Goal: Information Seeking & Learning: Check status

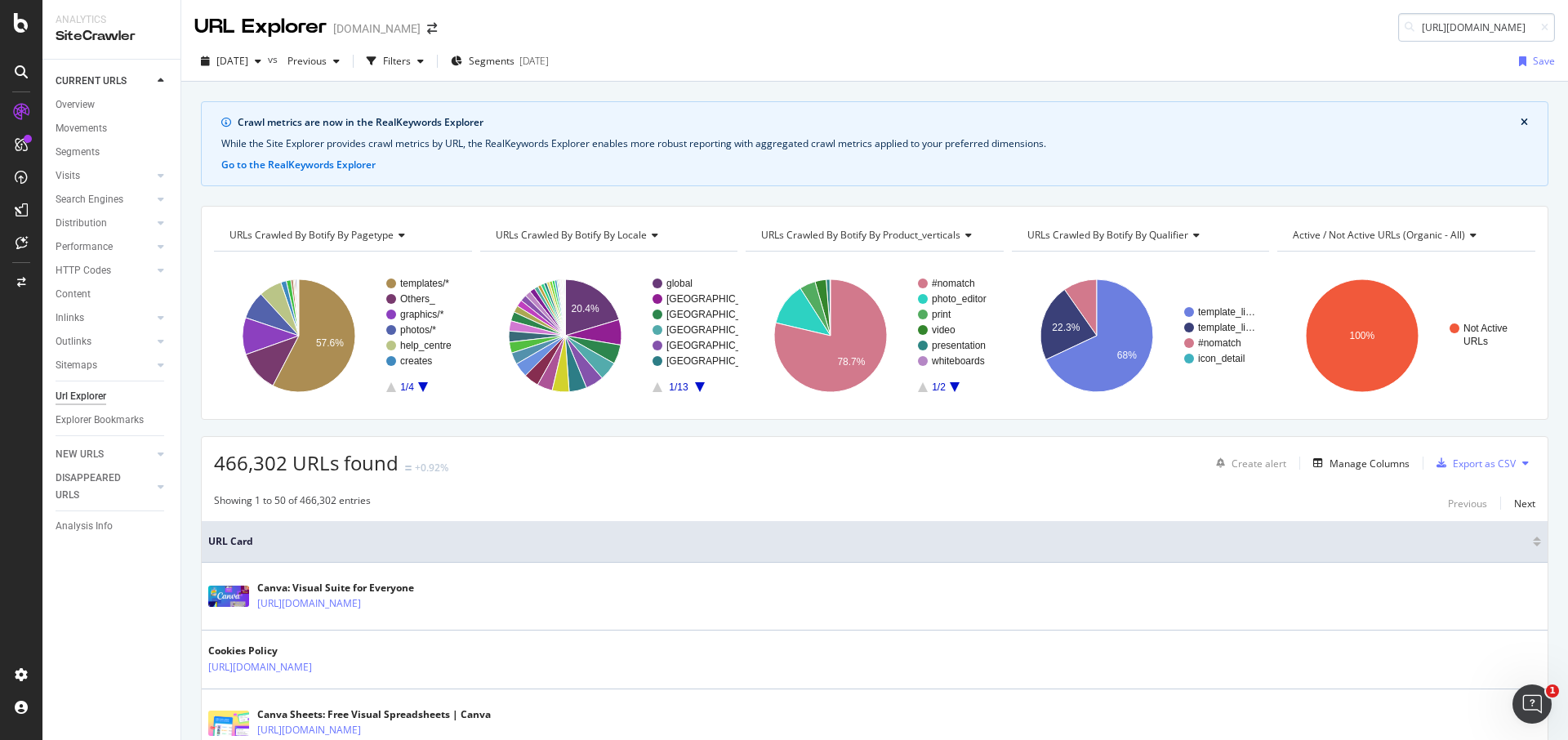
scroll to position [0, 196]
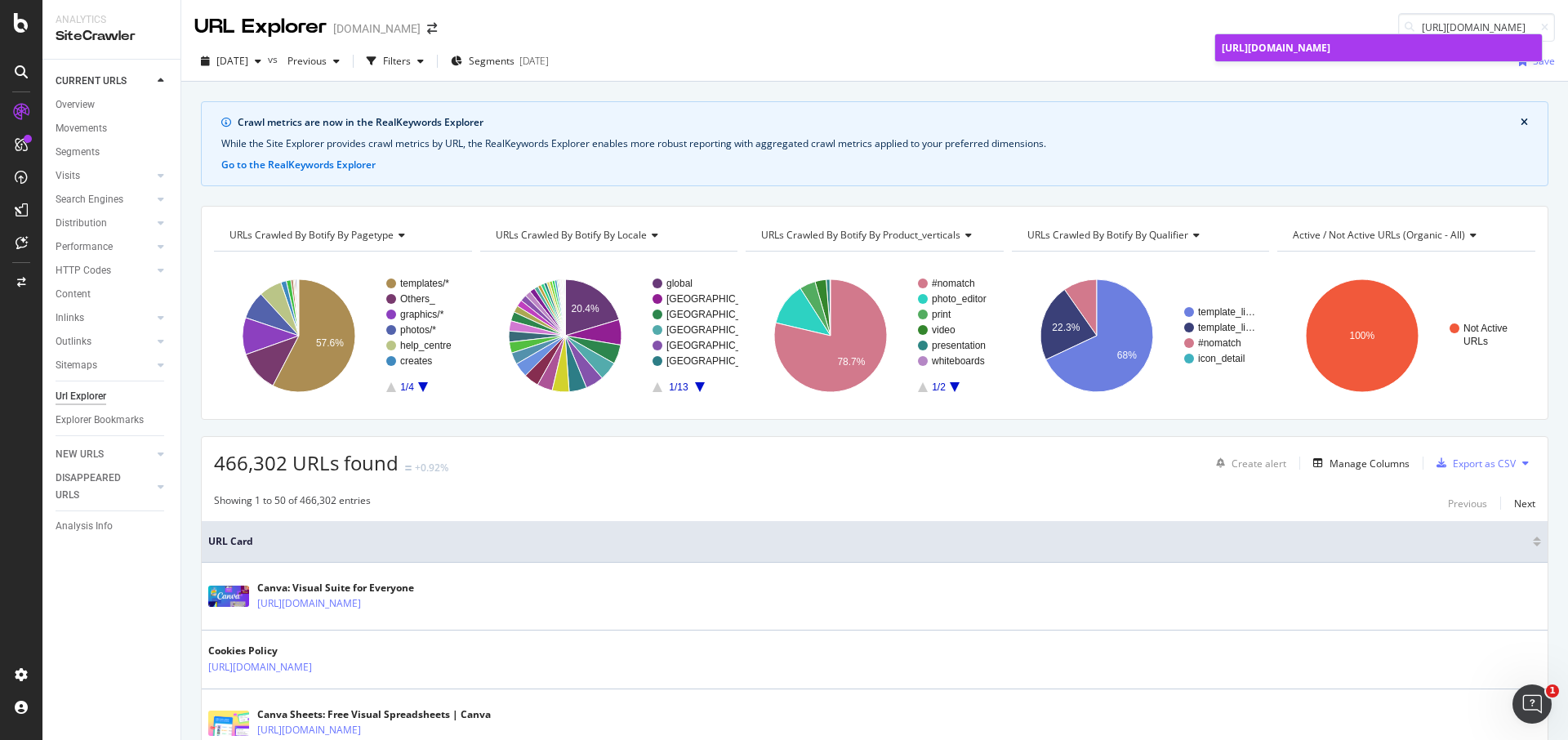
type input "[URL][DOMAIN_NAME]"
click at [1330, 53] on span "[URL][DOMAIN_NAME]" at bounding box center [1276, 48] width 108 height 14
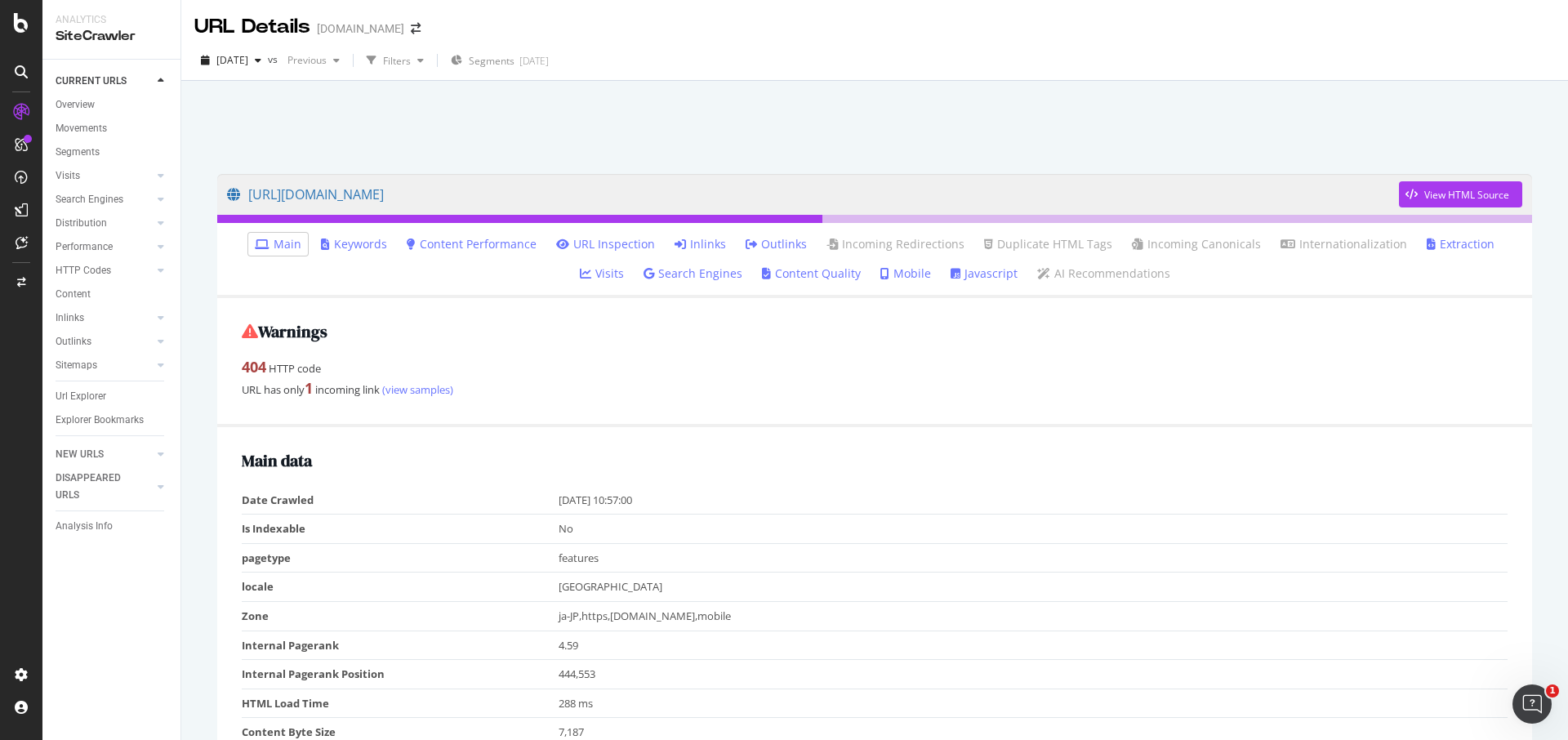
click at [675, 243] on link "Inlinks" at bounding box center [701, 244] width 52 height 16
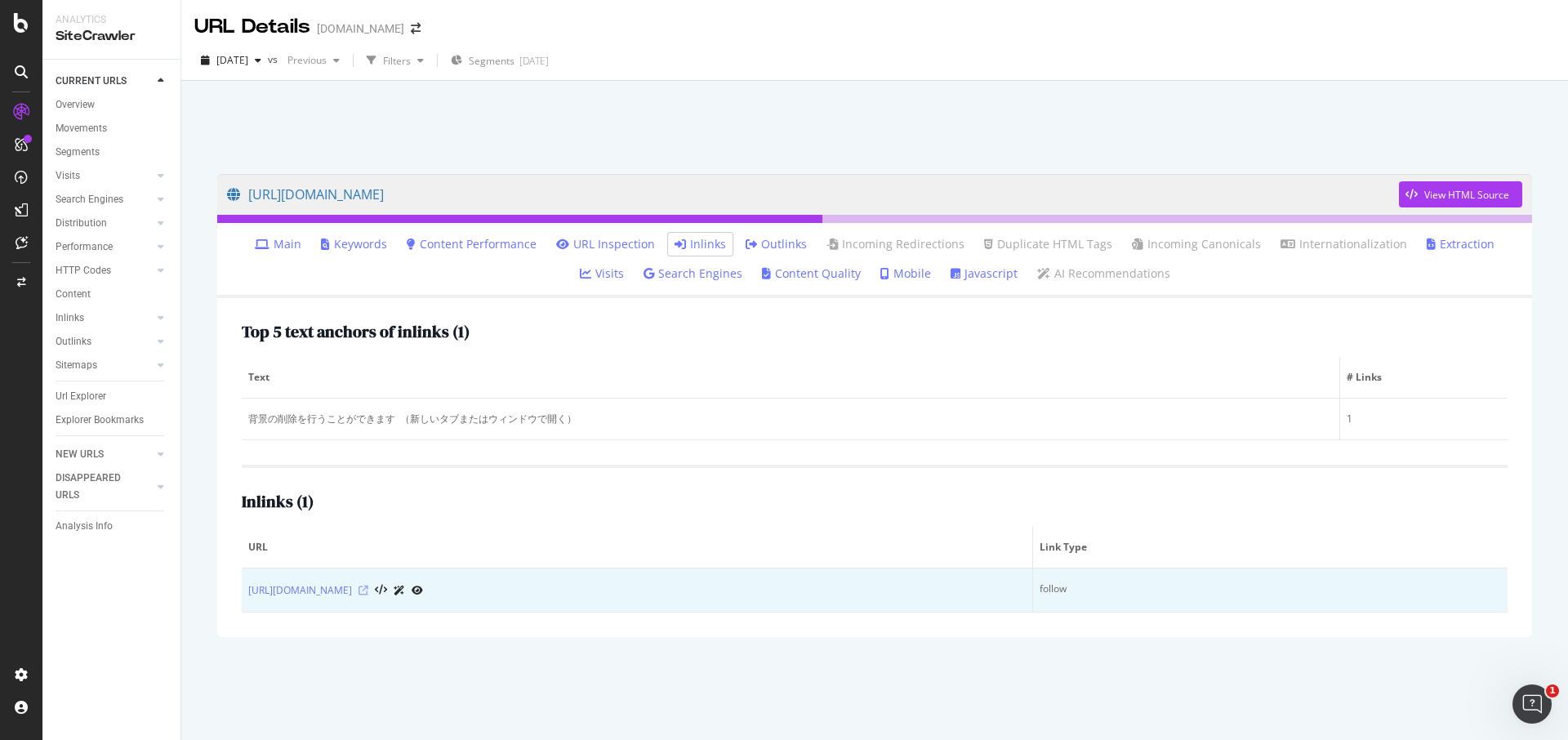
click at [369, 593] on icon at bounding box center [364, 591] width 10 height 10
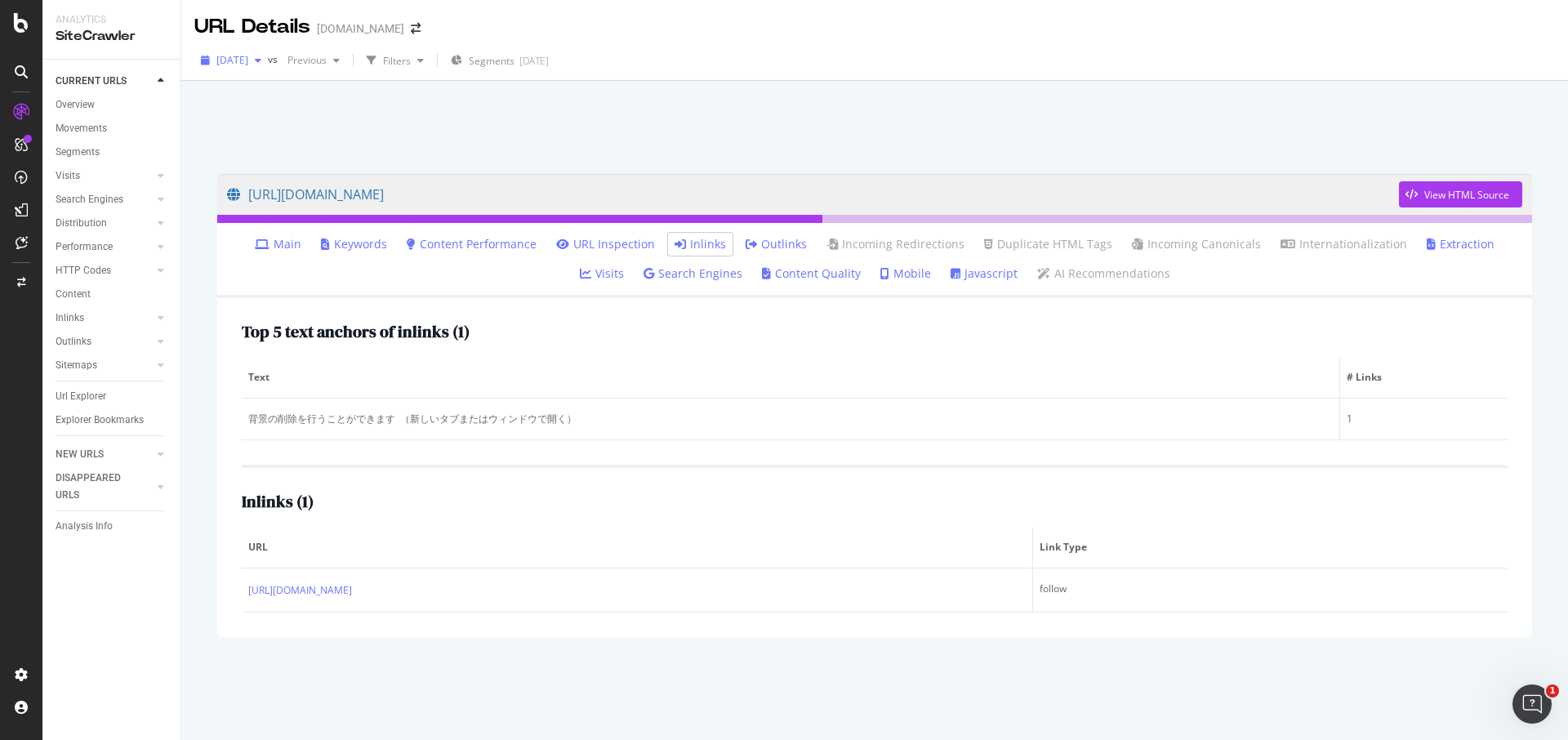
click at [249, 57] on span "[DATE]" at bounding box center [233, 60] width 32 height 14
